Goal: Navigation & Orientation: Find specific page/section

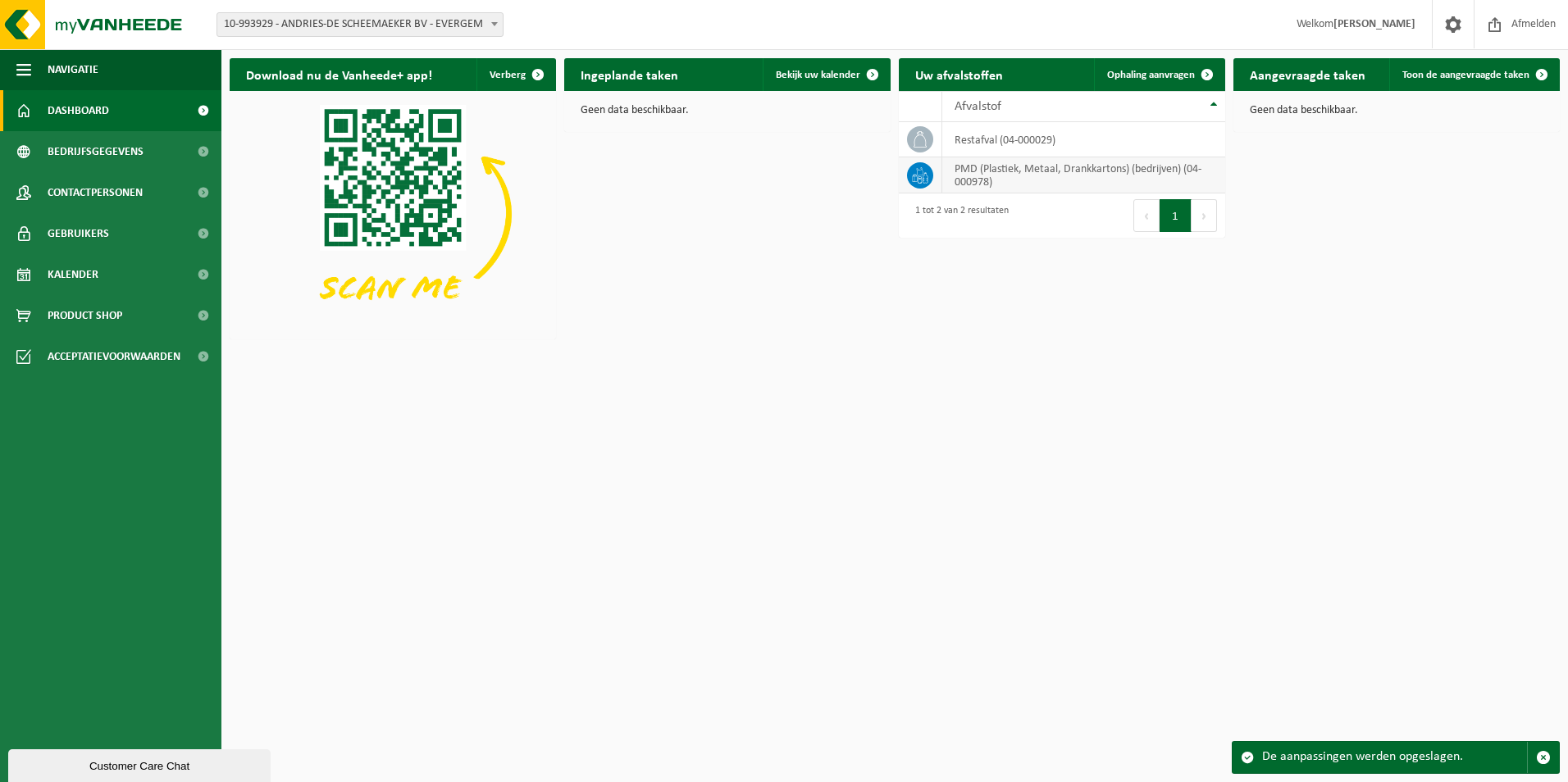
click at [1002, 174] on td "PMD (Plastiek, Metaal, Drankkartons) (bedrijven) (04-000978)" at bounding box center [1084, 175] width 283 height 36
click at [918, 173] on icon at bounding box center [919, 175] width 16 height 16
drag, startPoint x: 1211, startPoint y: 218, endPoint x: 1143, endPoint y: 225, distance: 68.4
click at [1210, 218] on button "Volgende" at bounding box center [1205, 215] width 26 height 33
click at [490, 22] on span at bounding box center [494, 23] width 16 height 21
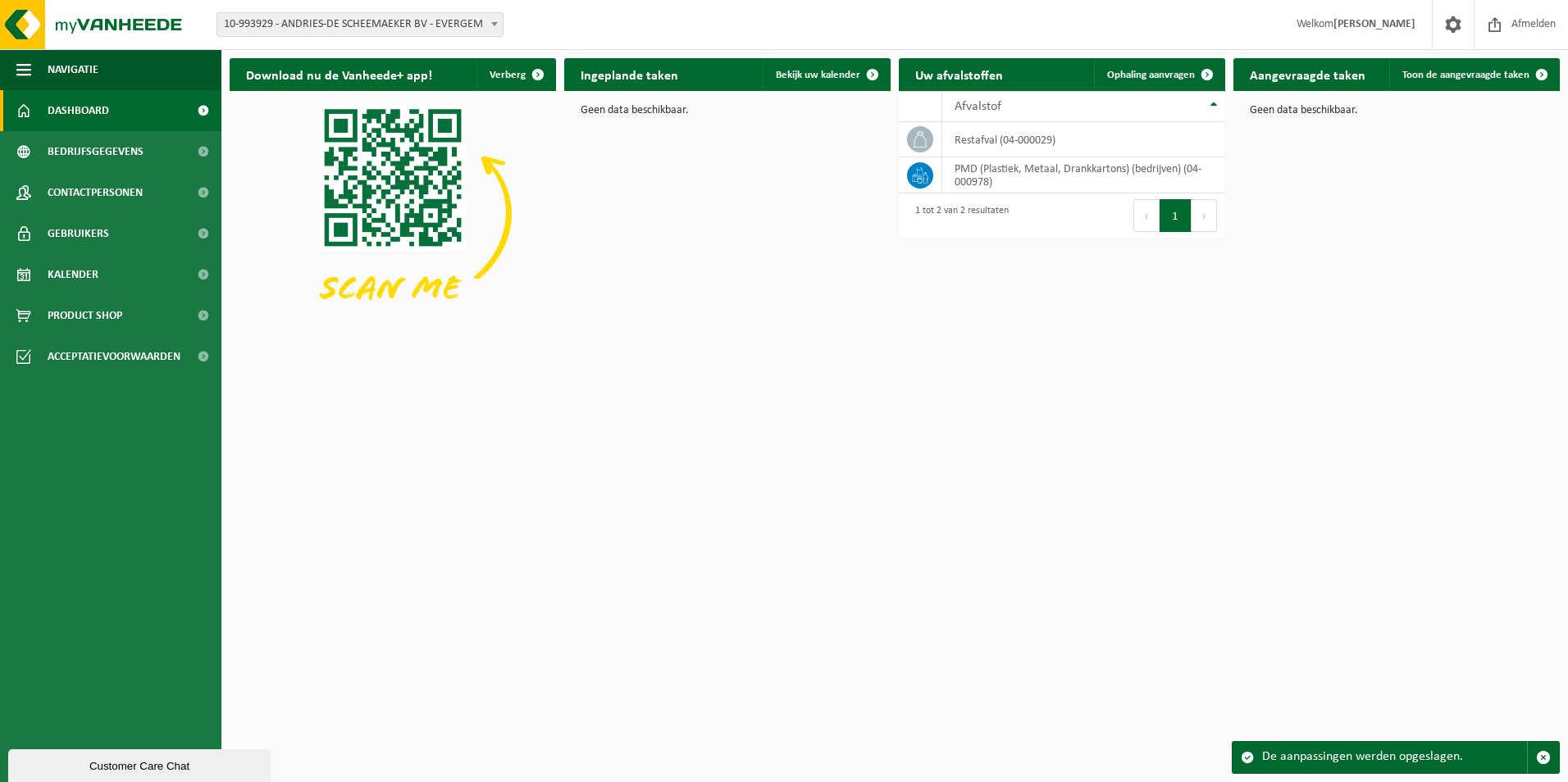
click at [490, 22] on span at bounding box center [494, 23] width 16 height 21
click at [94, 277] on span "Kalender" at bounding box center [73, 275] width 51 height 41
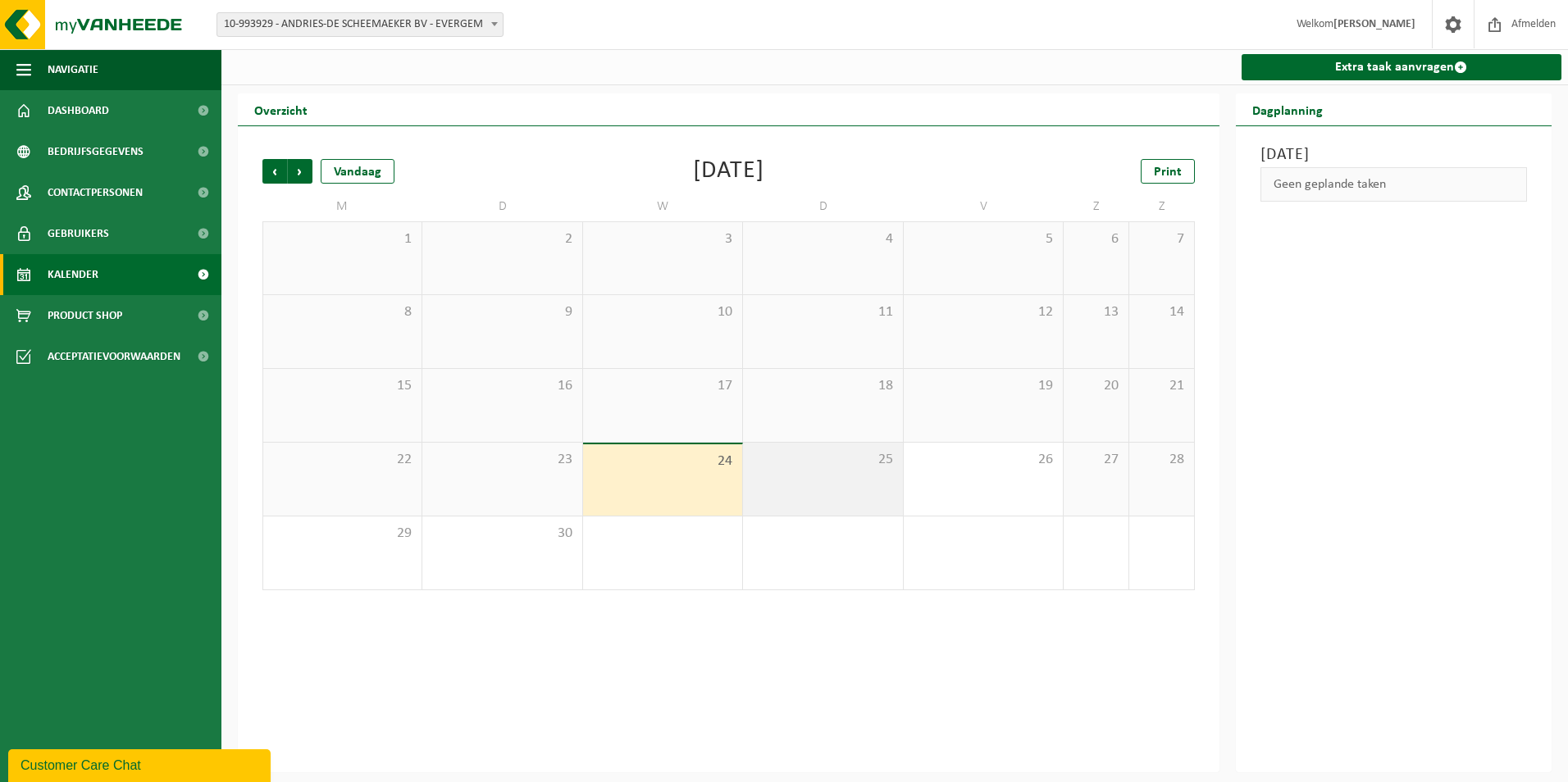
click at [804, 475] on div "25" at bounding box center [822, 479] width 159 height 73
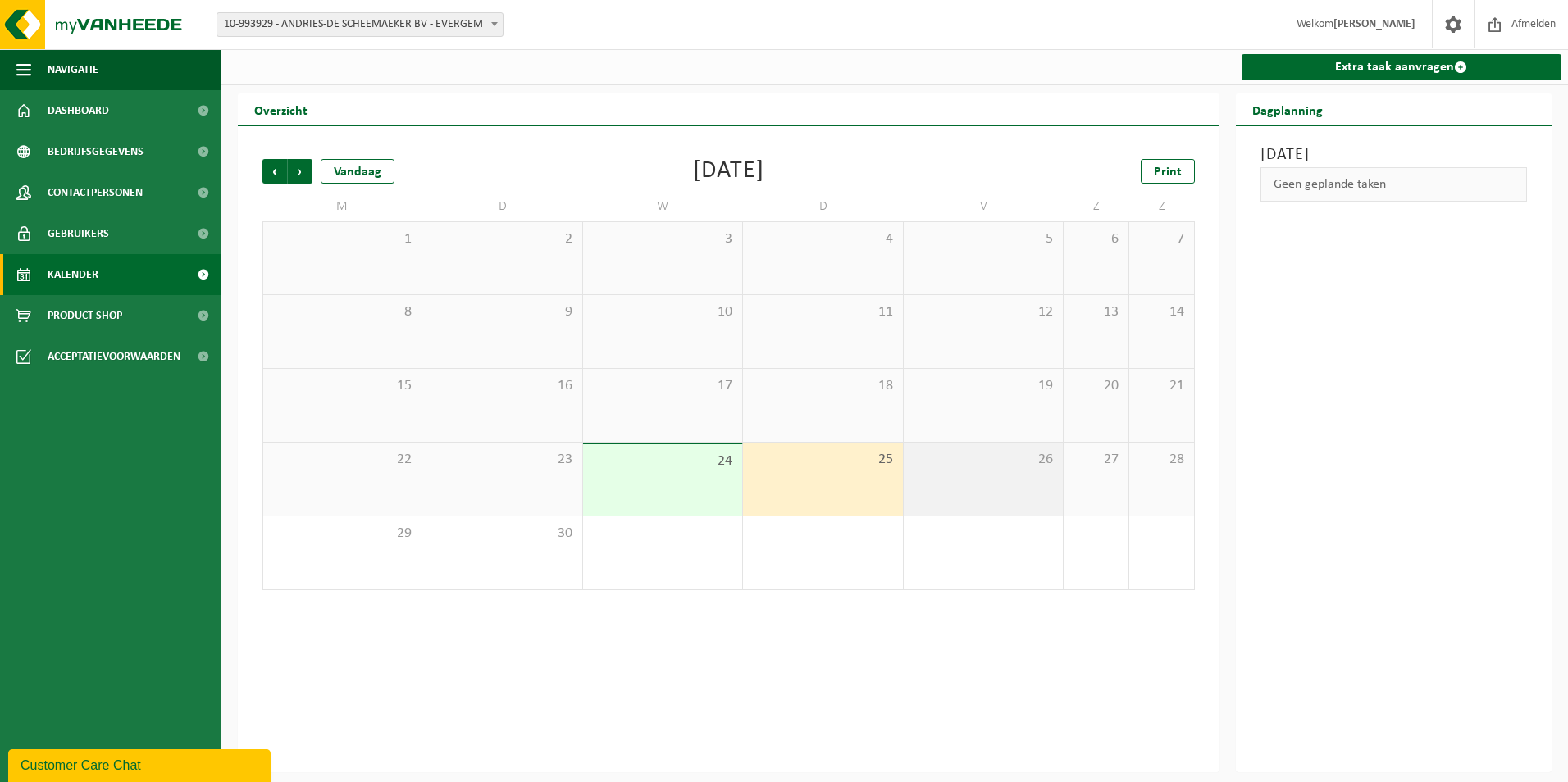
drag, startPoint x: 953, startPoint y: 470, endPoint x: 942, endPoint y: 472, distance: 11.2
click at [951, 471] on div "26" at bounding box center [983, 479] width 159 height 73
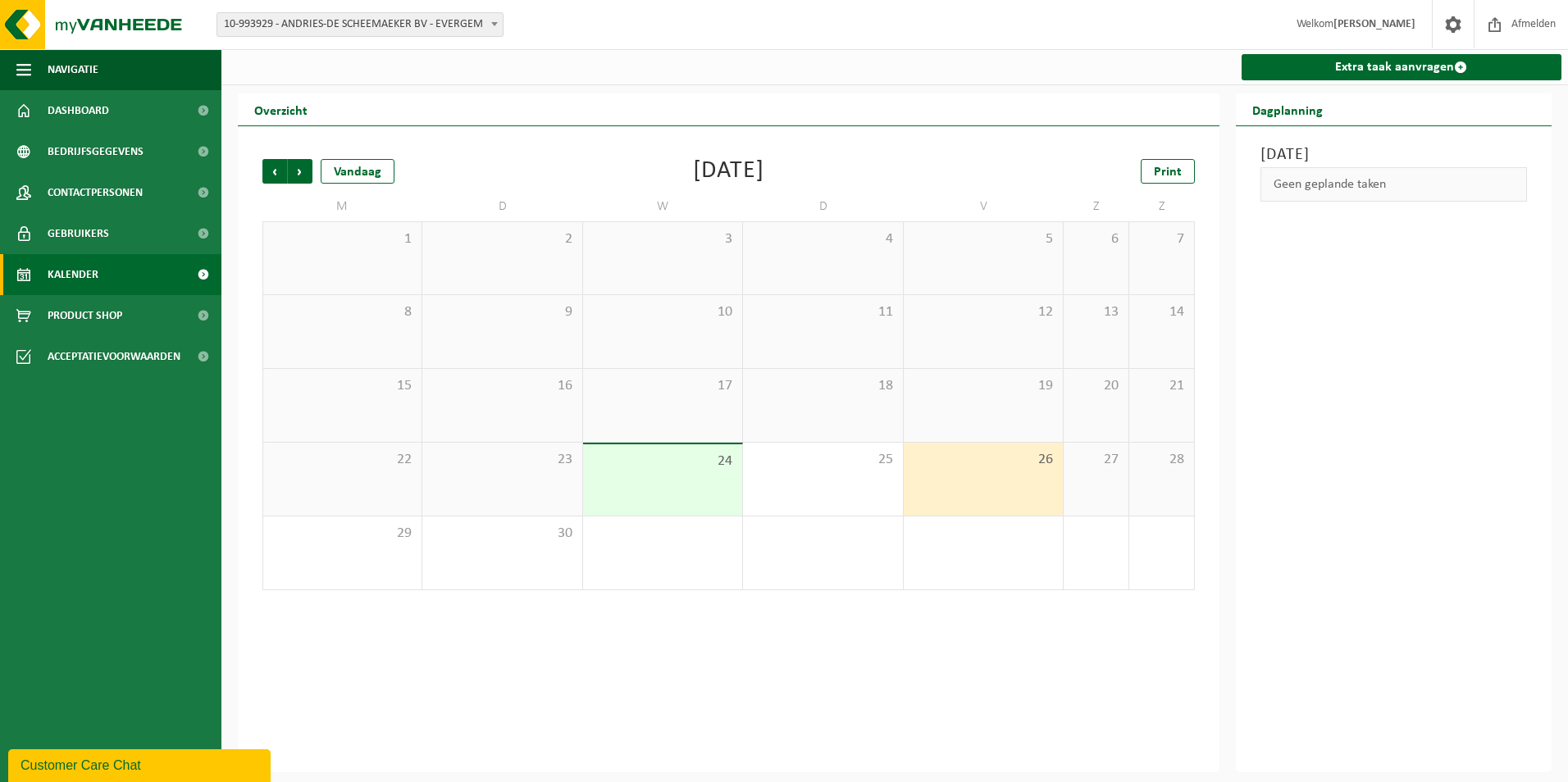
click at [708, 486] on div "24" at bounding box center [662, 480] width 159 height 71
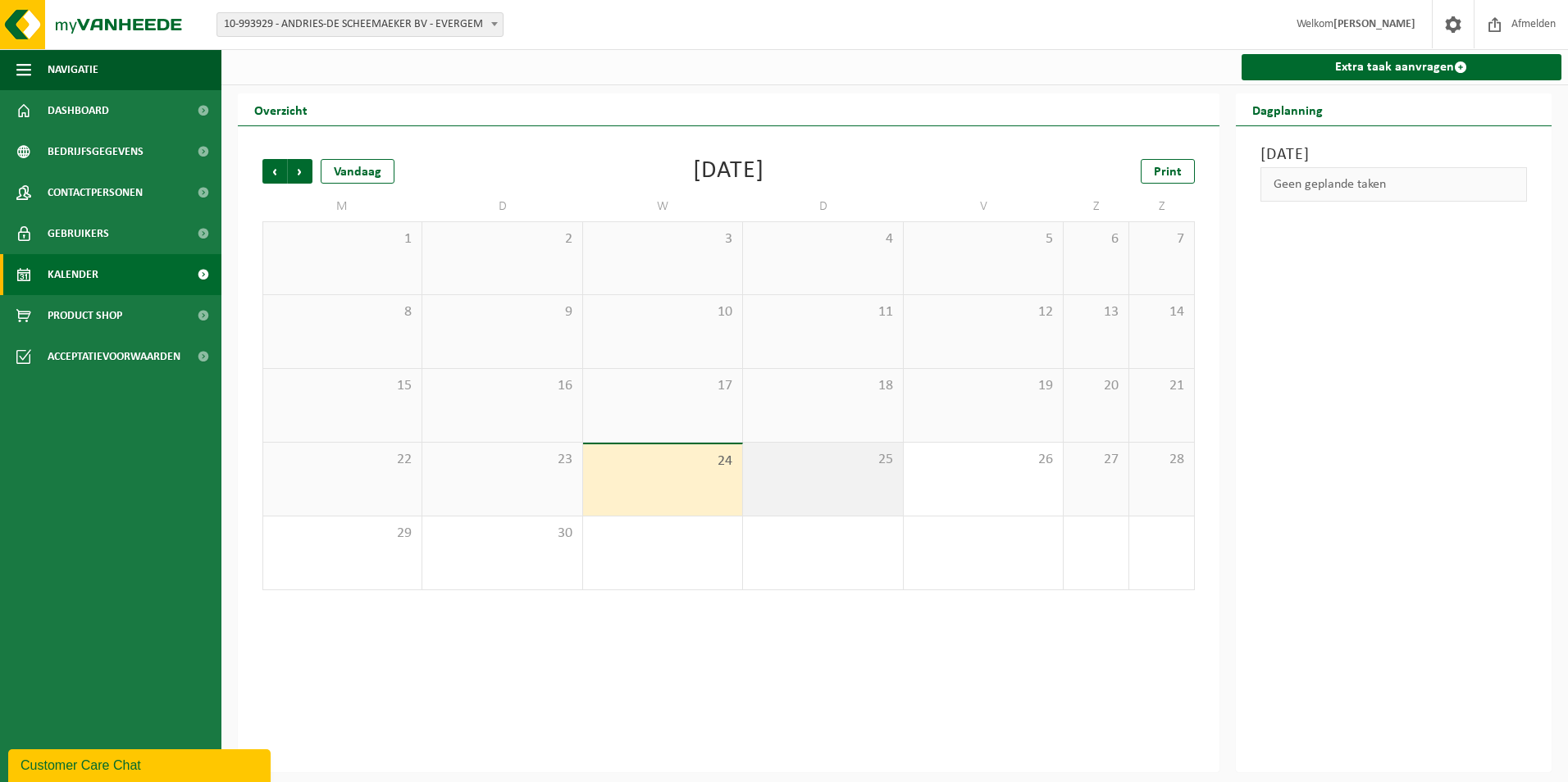
drag, startPoint x: 794, startPoint y: 487, endPoint x: 840, endPoint y: 484, distance: 46.1
click at [802, 485] on div "25" at bounding box center [822, 479] width 159 height 73
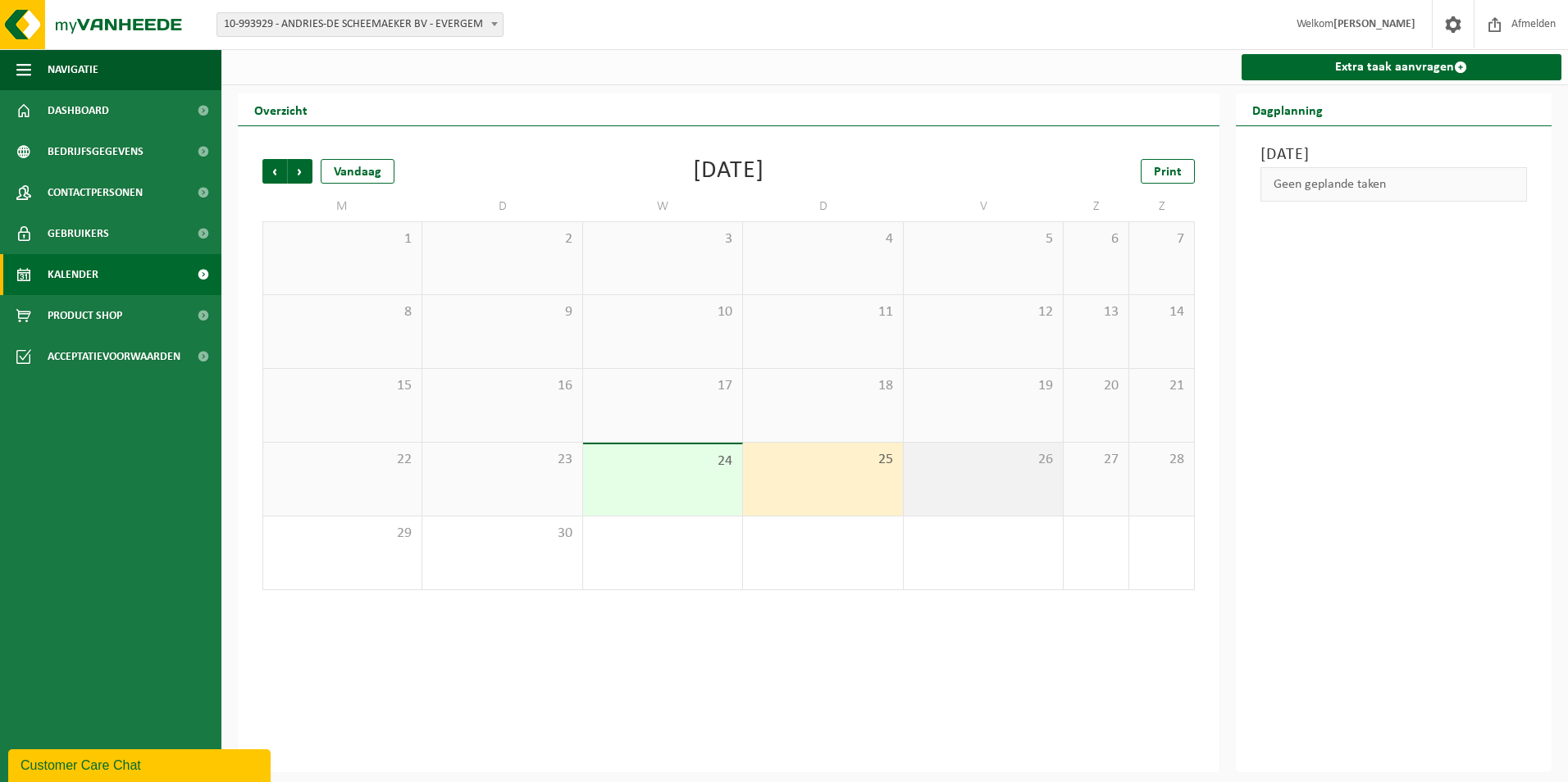
click at [943, 481] on div "26" at bounding box center [983, 479] width 159 height 73
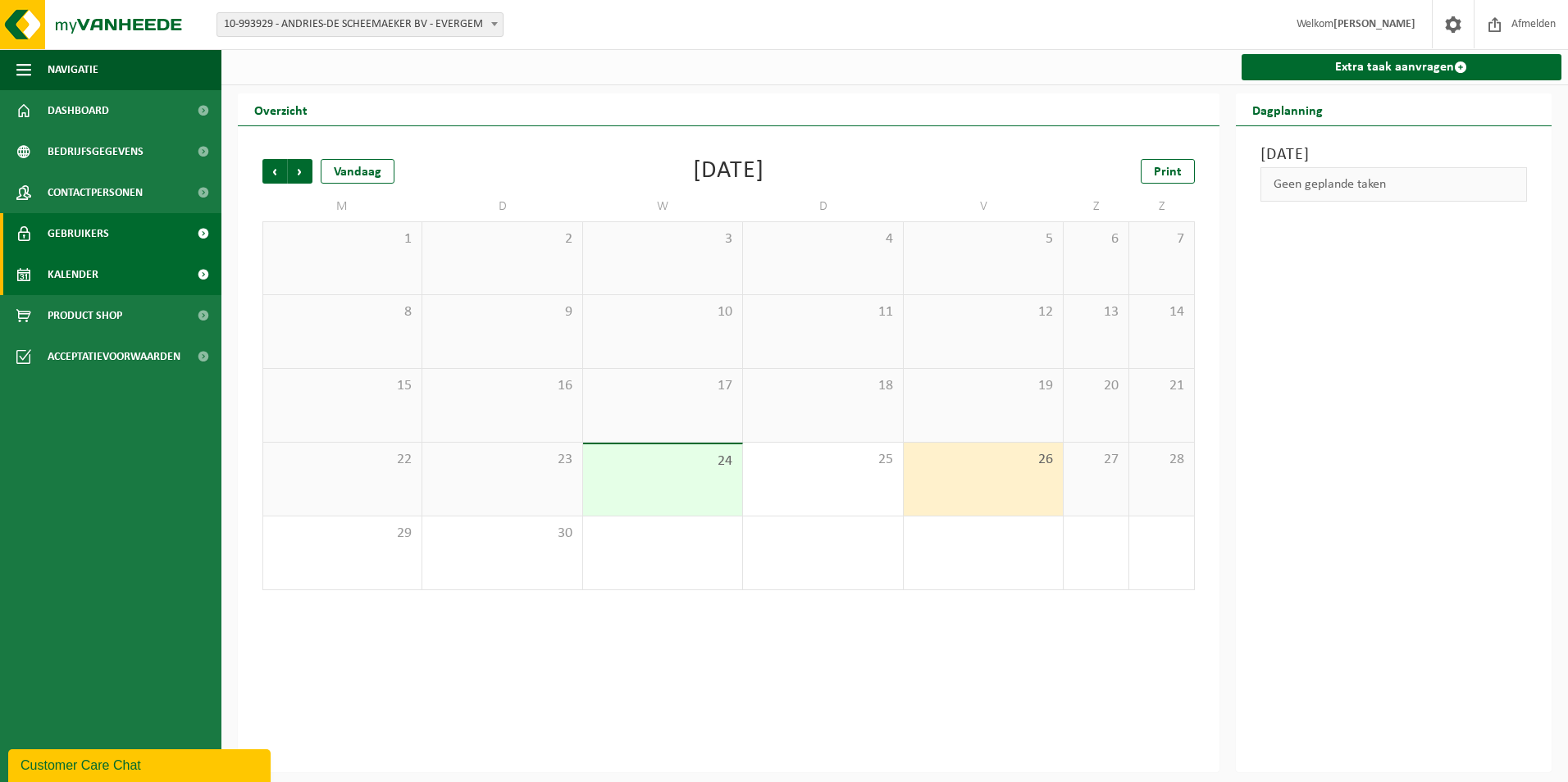
click at [75, 236] on span "Gebruikers" at bounding box center [78, 234] width 61 height 41
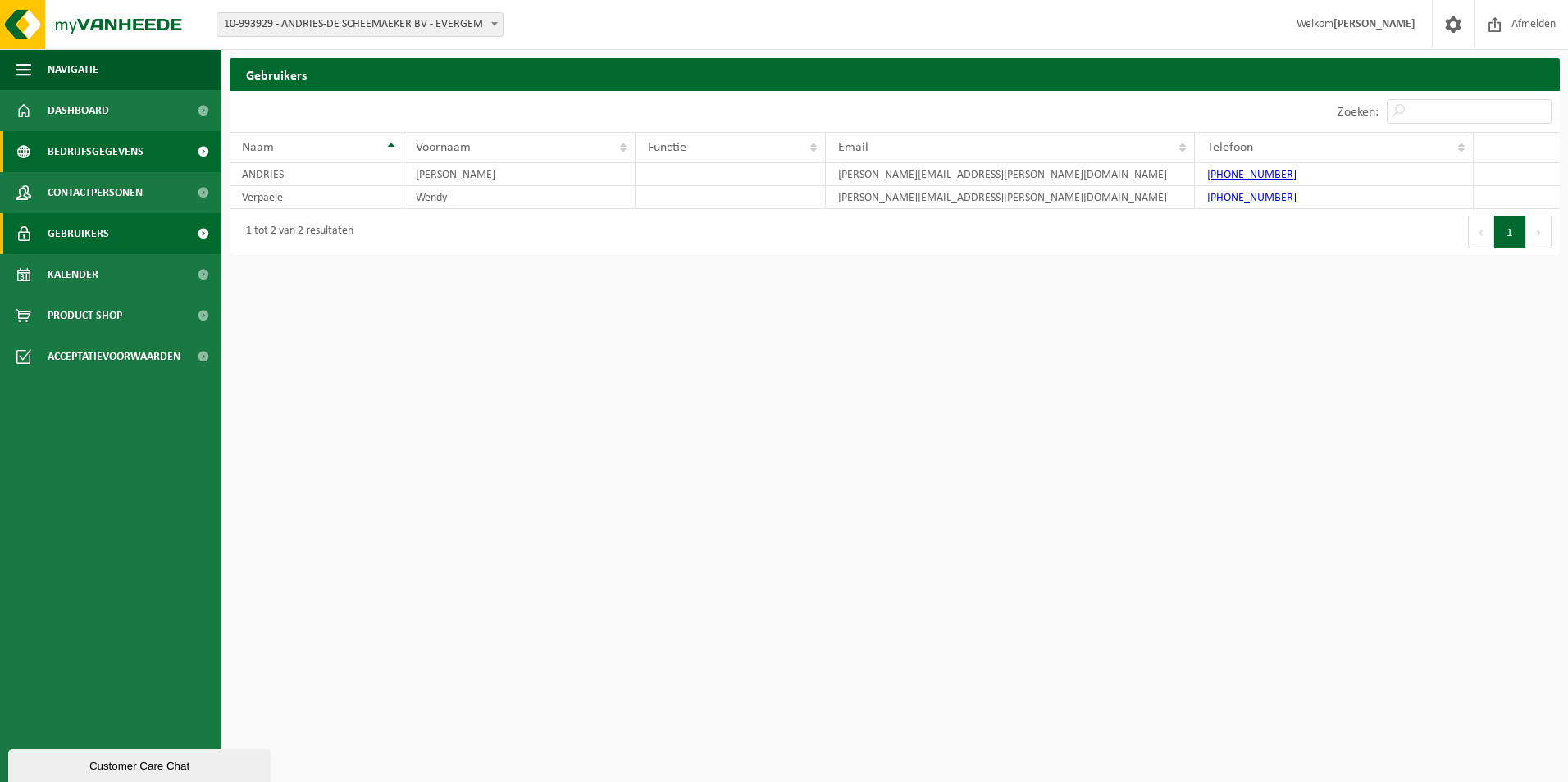
click at [118, 151] on span "Bedrijfsgegevens" at bounding box center [95, 151] width 96 height 41
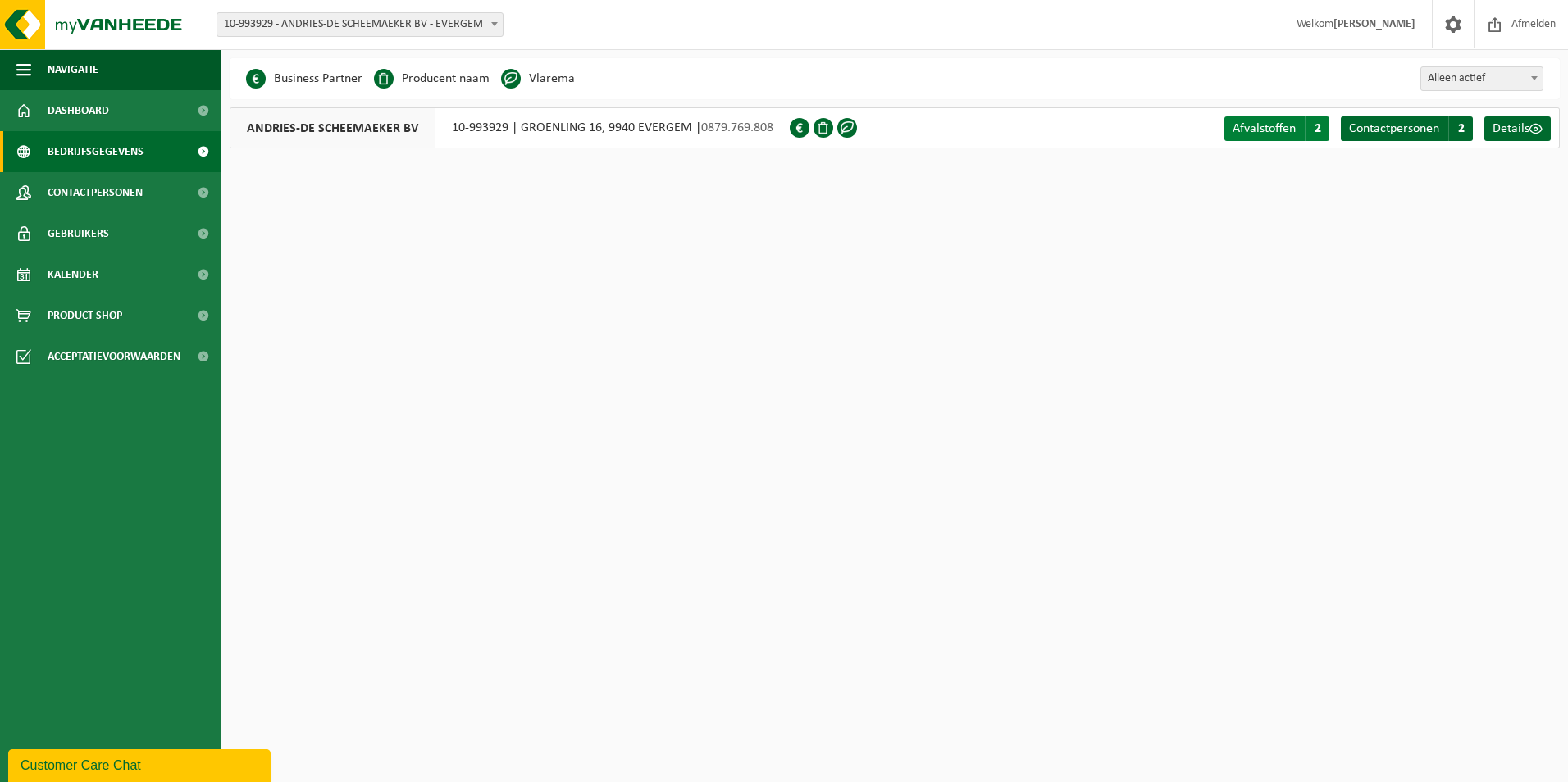
click at [1248, 130] on span "Afvalstoffen" at bounding box center [1264, 128] width 63 height 13
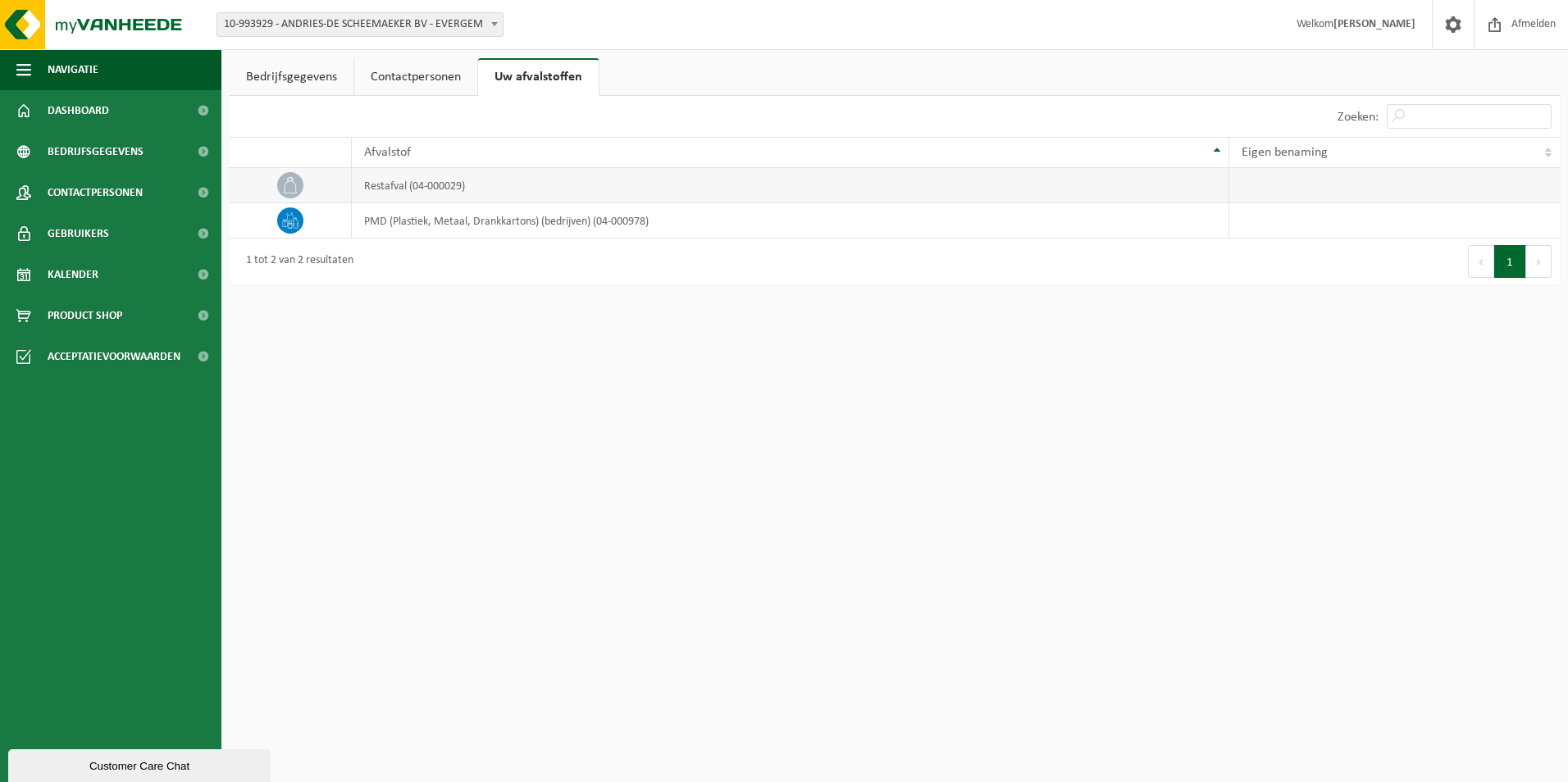
click at [1176, 188] on td "restafval (04-000029)" at bounding box center [790, 186] width 878 height 35
click at [444, 220] on td "PMD (Plastiek, Metaal, Drankkartons) (bedrijven) (04-000978)" at bounding box center [790, 220] width 878 height 35
click at [299, 225] on span at bounding box center [290, 220] width 26 height 26
